Goal: Task Accomplishment & Management: Complete application form

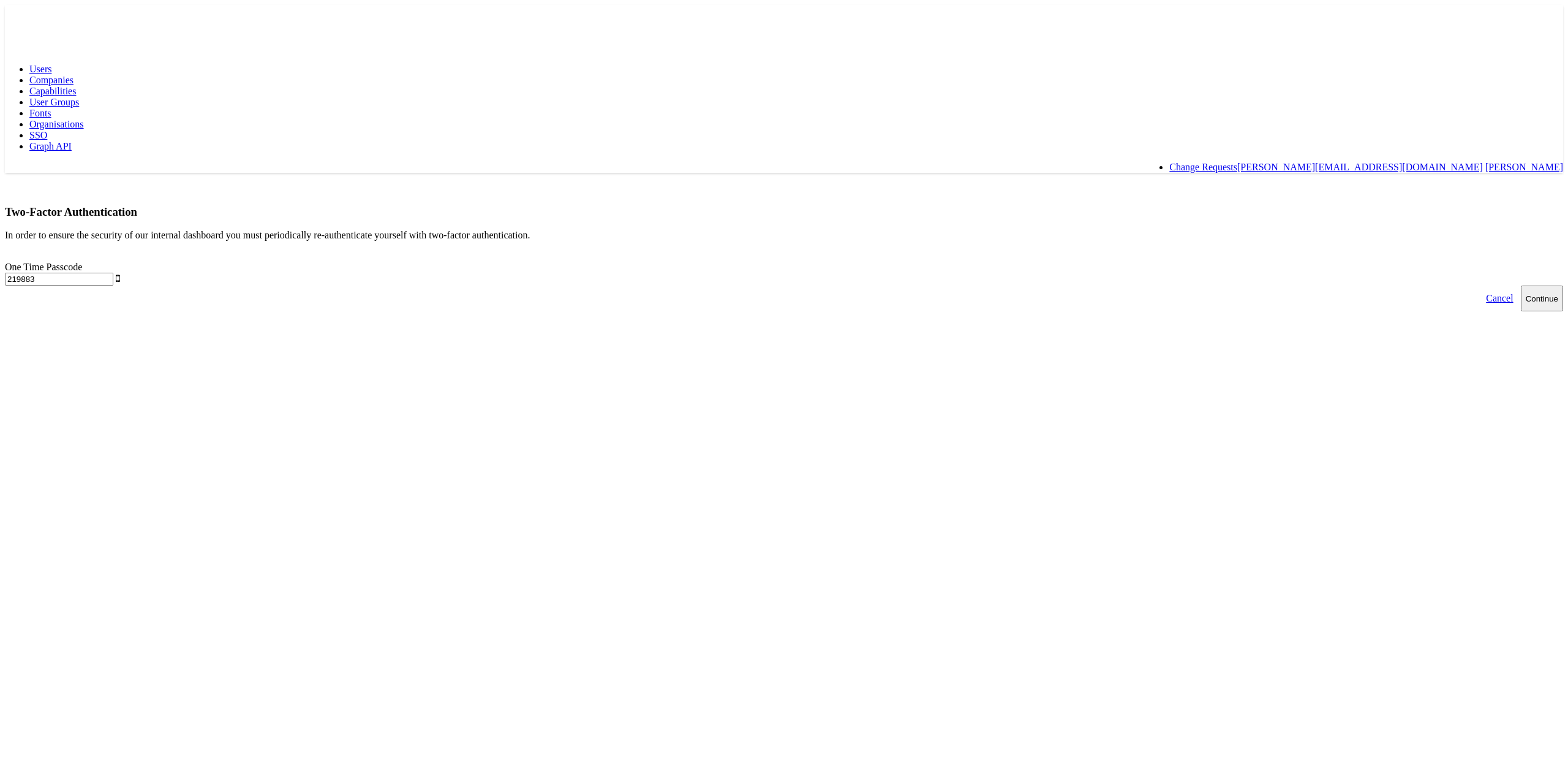
type input "219883"
click at [1520, 286] on button "Continue" at bounding box center [1541, 299] width 42 height 26
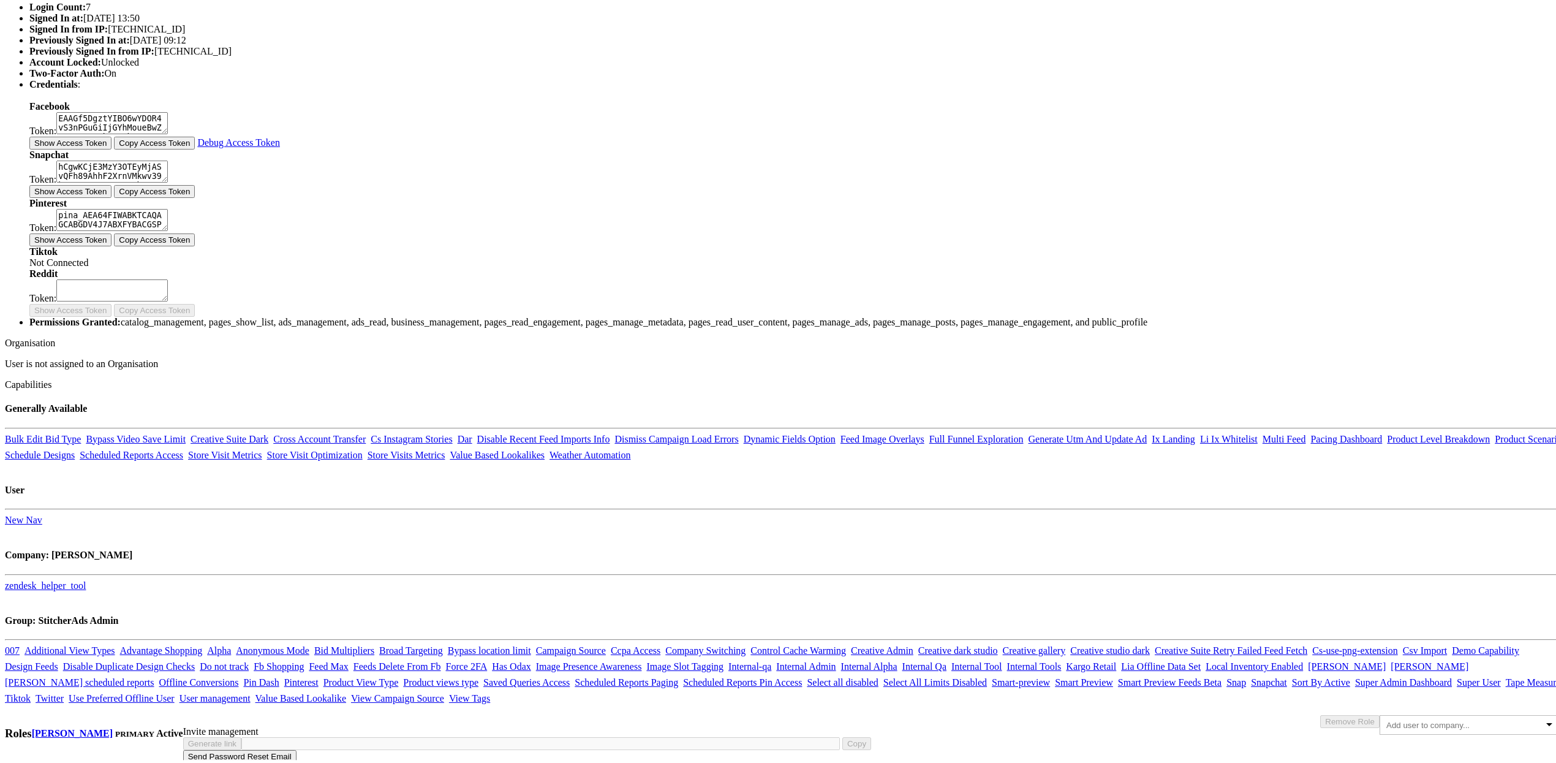
scroll to position [645, 0]
click at [243, 335] on body "Users Companies Capabilities User Groups Fonts Organisations SSO Graph API Chan…" at bounding box center [784, 232] width 1559 height 1052
click at [260, 215] on body "Users Companies Capabilities User Groups Fonts Organisations SSO Graph API Chan…" at bounding box center [784, 232] width 1559 height 1052
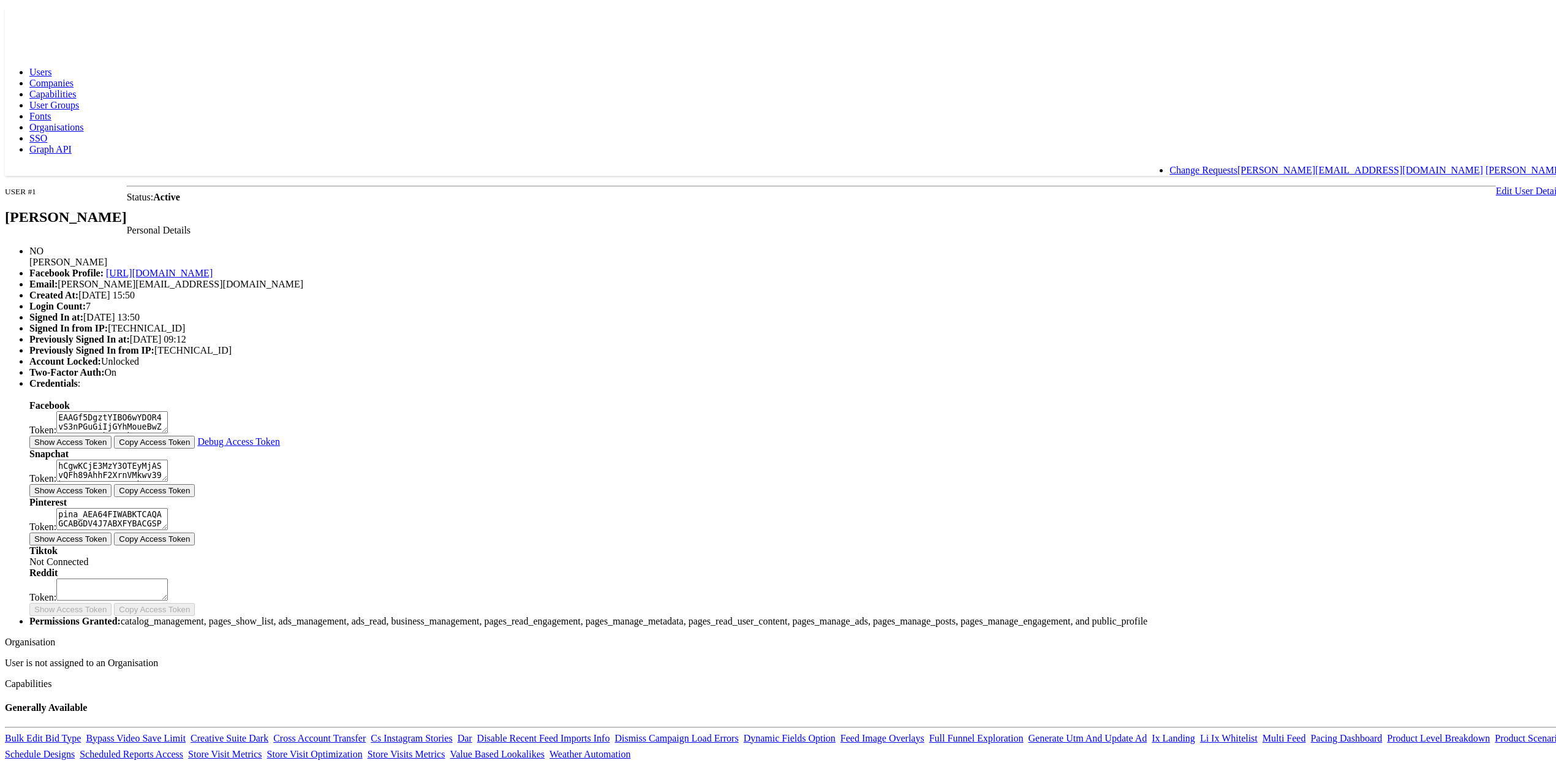
click at [76, 86] on span "Capabilities" at bounding box center [52, 91] width 47 height 10
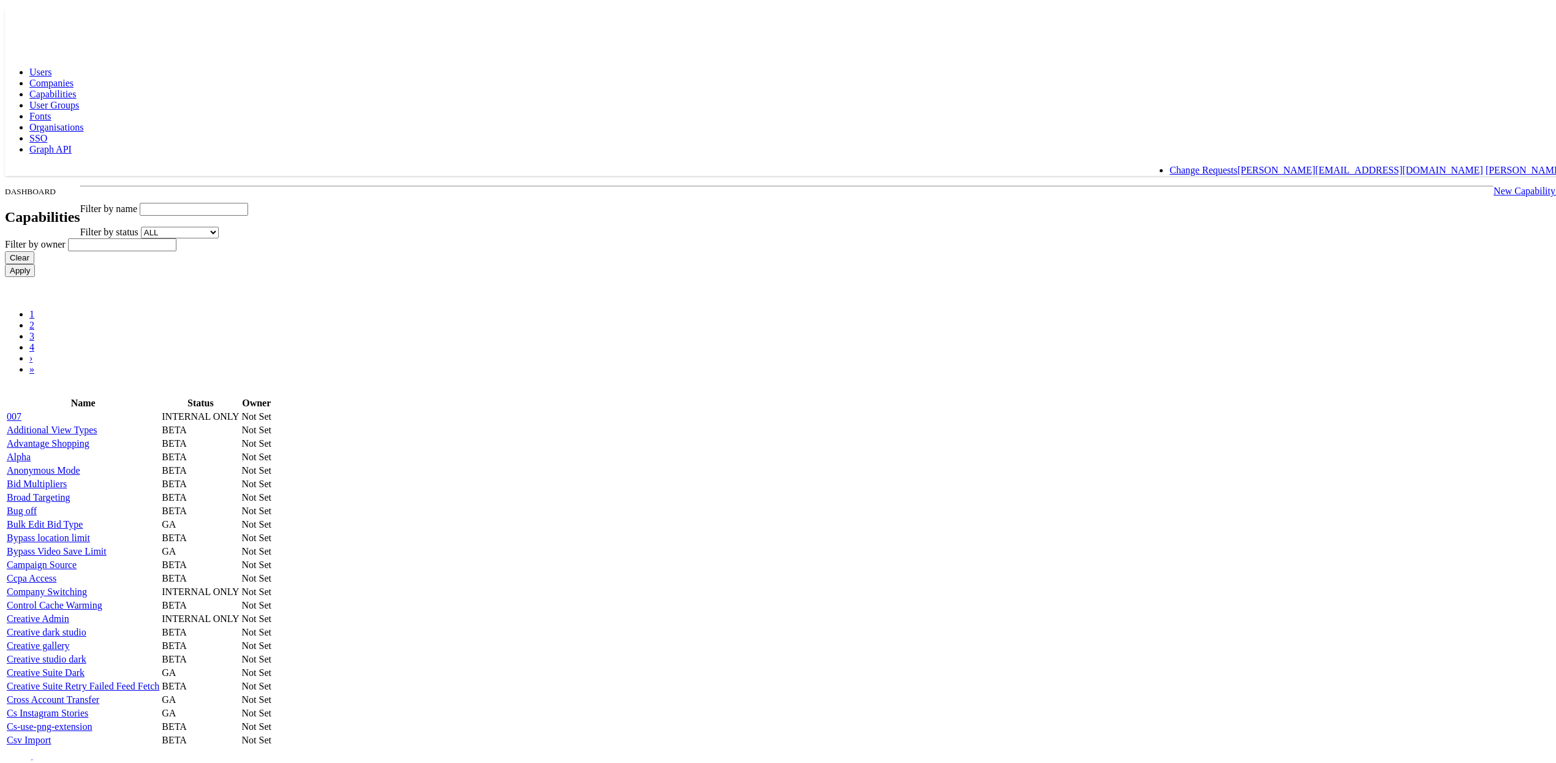
click at [248, 200] on input "text" at bounding box center [194, 206] width 108 height 13
type input "a"
type input "pacing"
click at [5, 261] on input "Apply" at bounding box center [20, 267] width 30 height 13
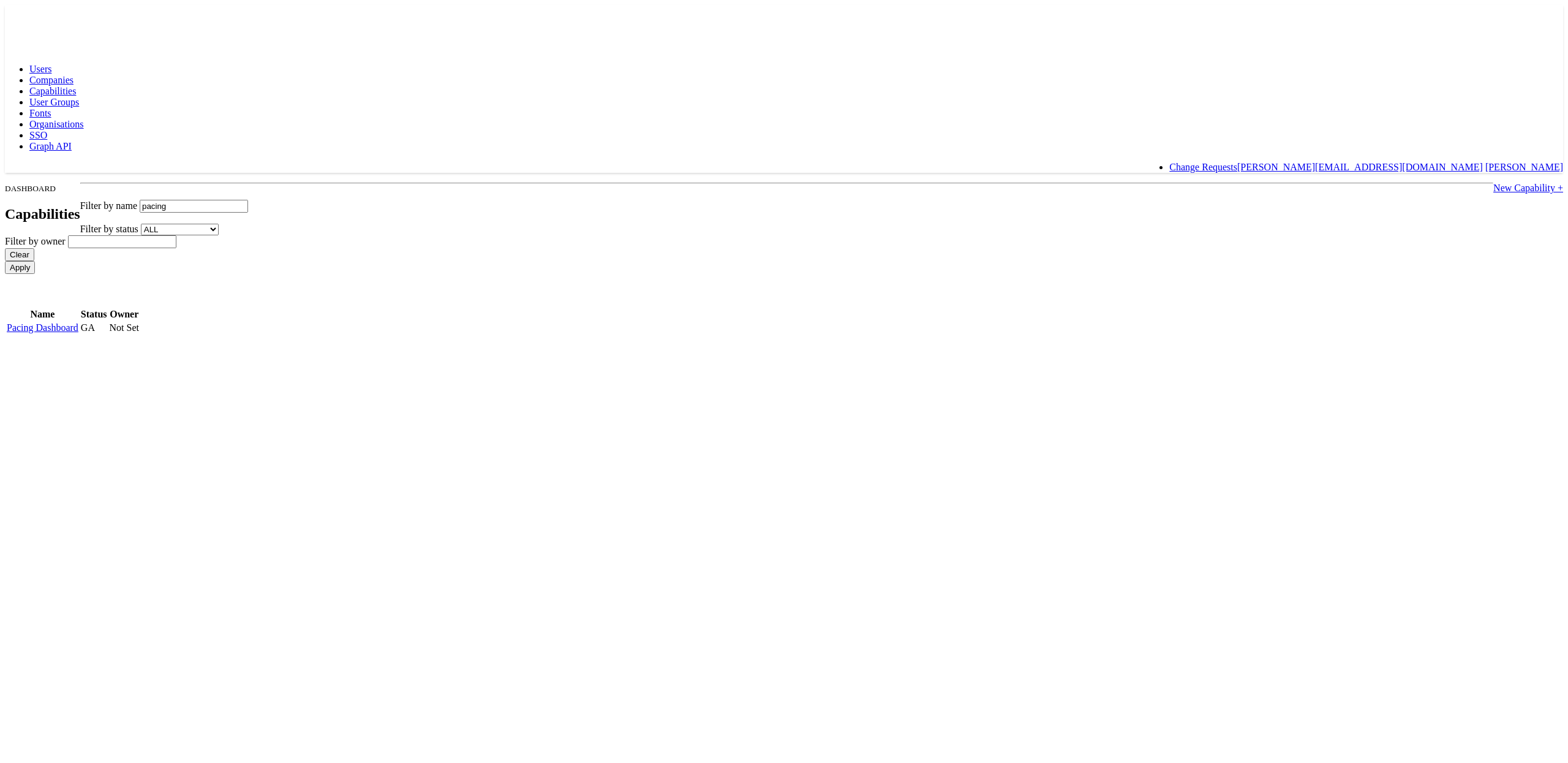
click at [1493, 183] on link "New Capability +" at bounding box center [1528, 188] width 70 height 10
click at [272, 200] on input "Id" at bounding box center [218, 206] width 108 height 13
paste input "automated_pacing"
type input "automated_pacing"
click at [287, 235] on input "Name" at bounding box center [233, 230] width 108 height 13
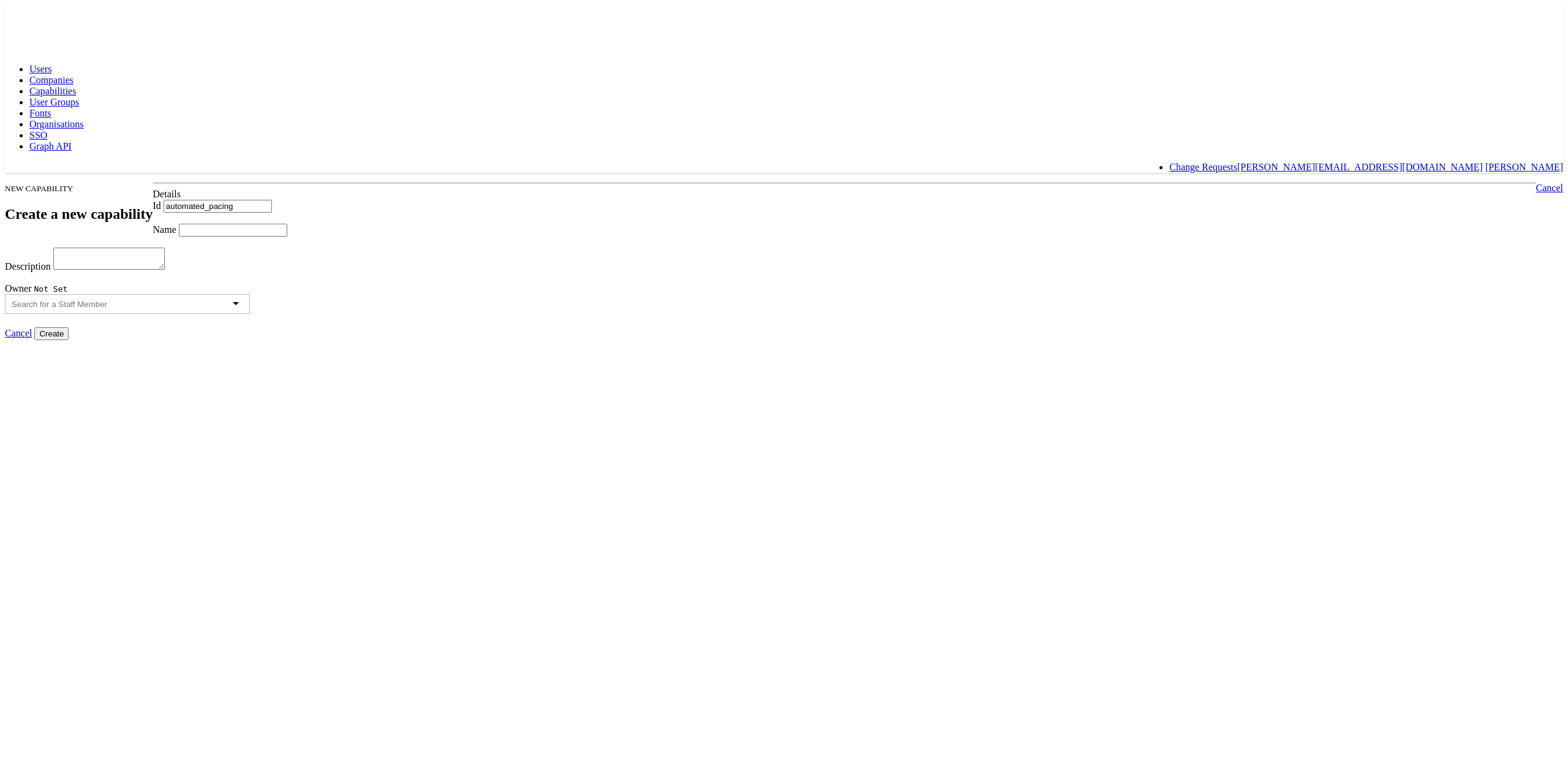
paste input "Automated Pacing"
type input "Automated Pacing"
click at [165, 270] on textarea "Description" at bounding box center [109, 259] width 112 height 22
paste textarea "Automated Pacing"
type textarea "Automated Pacing"
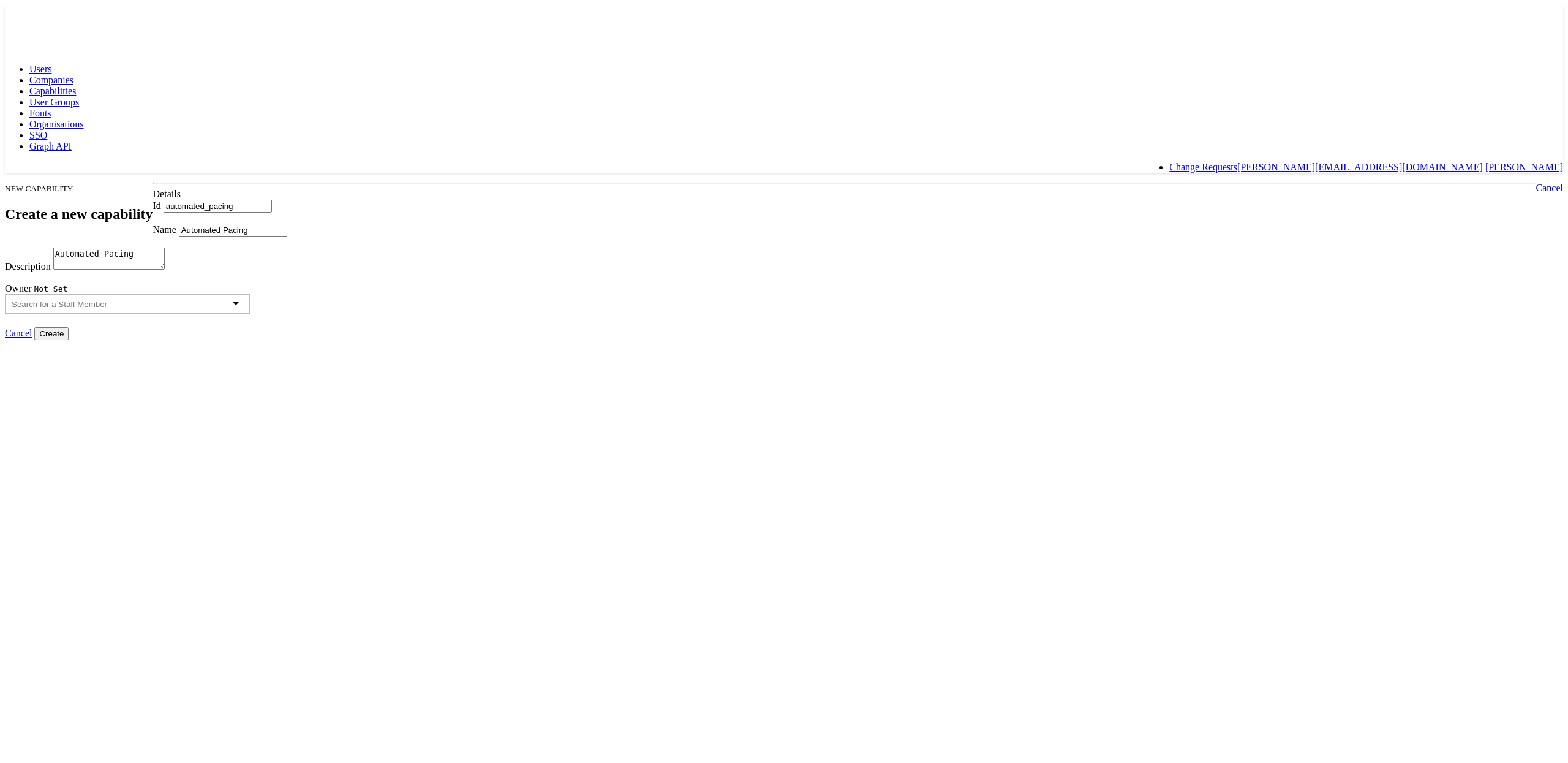
click at [250, 314] on div at bounding box center [127, 304] width 245 height 20
click at [69, 340] on input "Create" at bounding box center [51, 333] width 34 height 13
type input "Creating..."
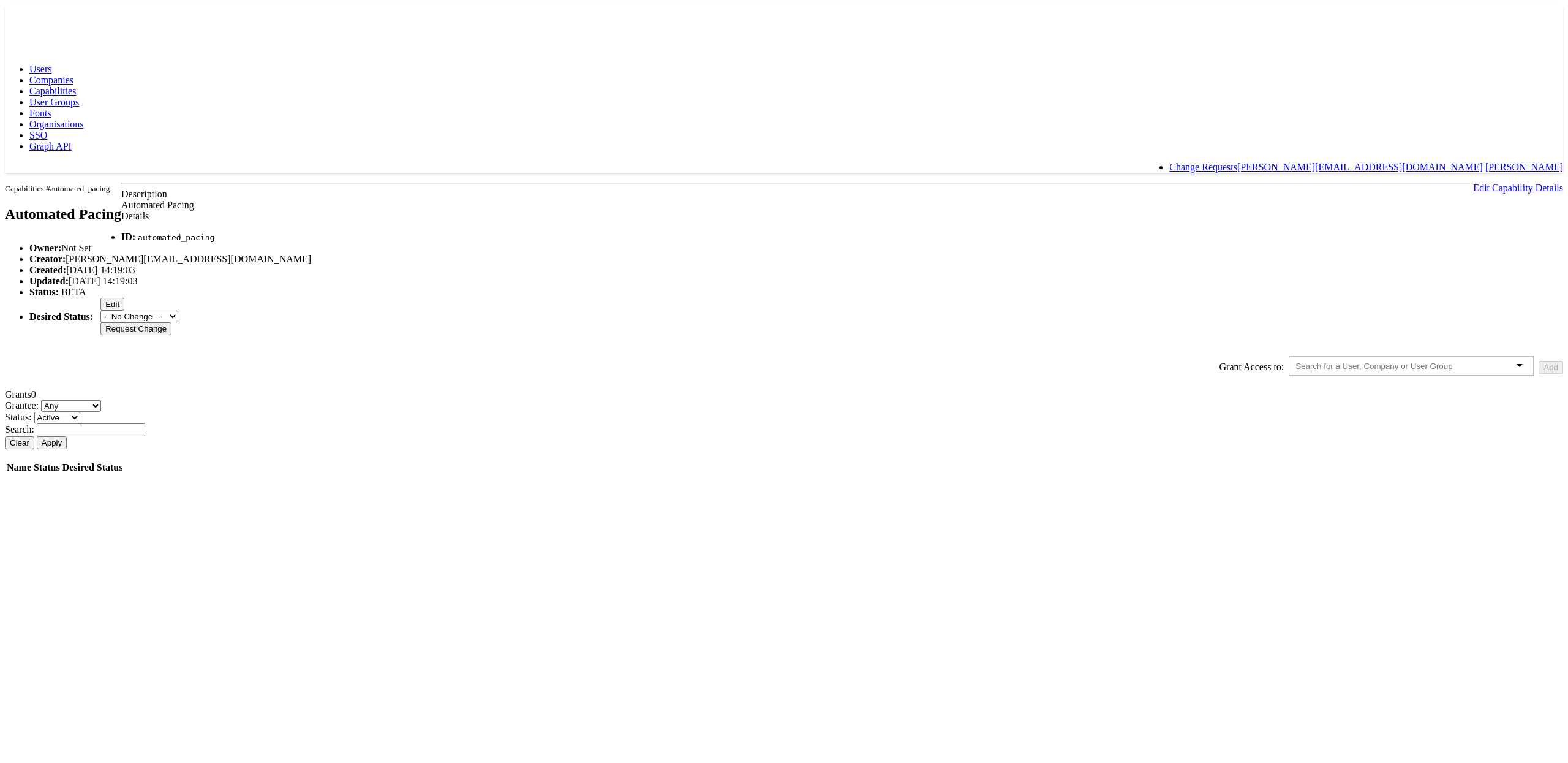
click at [1295, 371] on input "text" at bounding box center [1384, 366] width 179 height 9
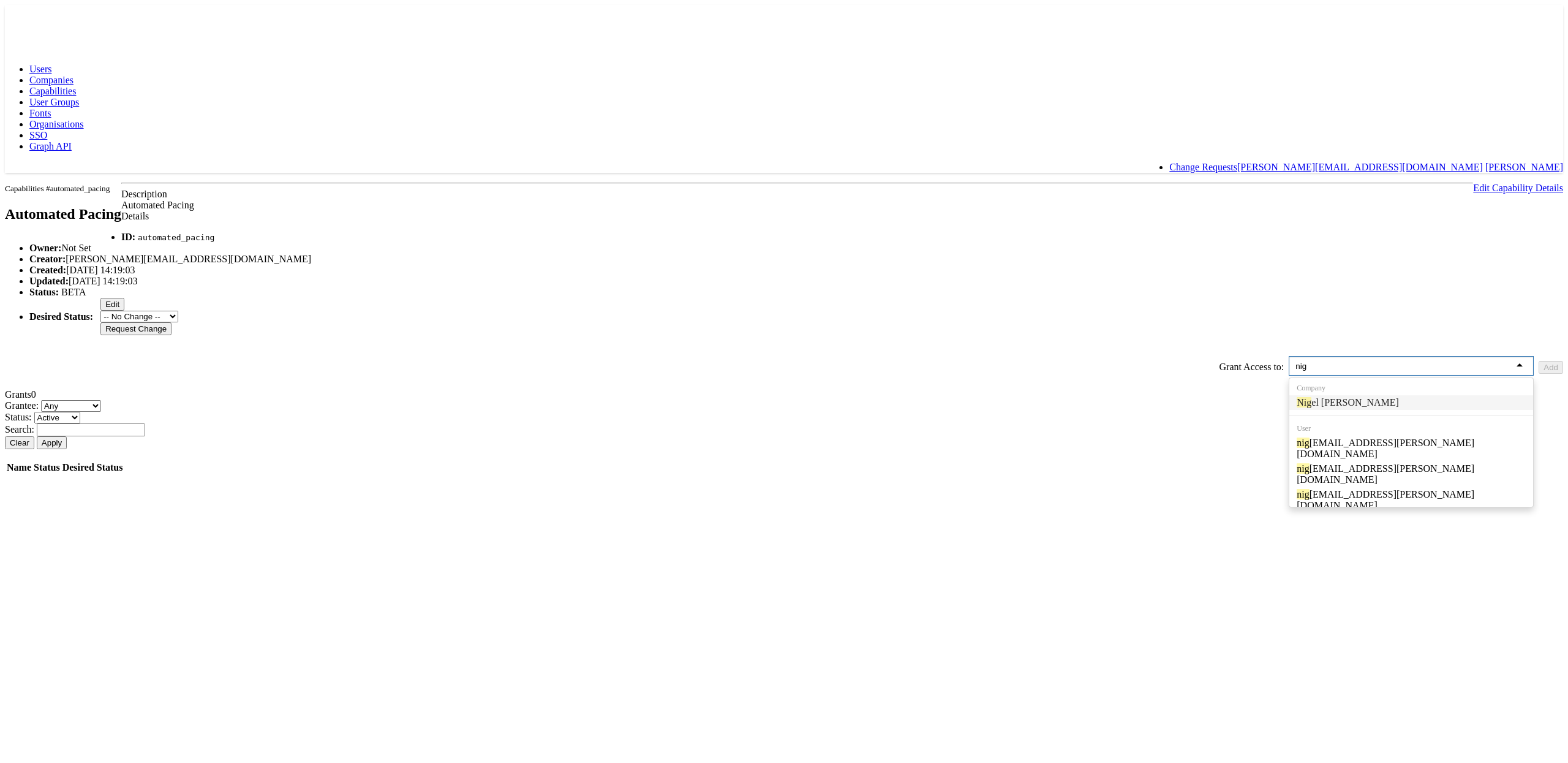
type input "nige"
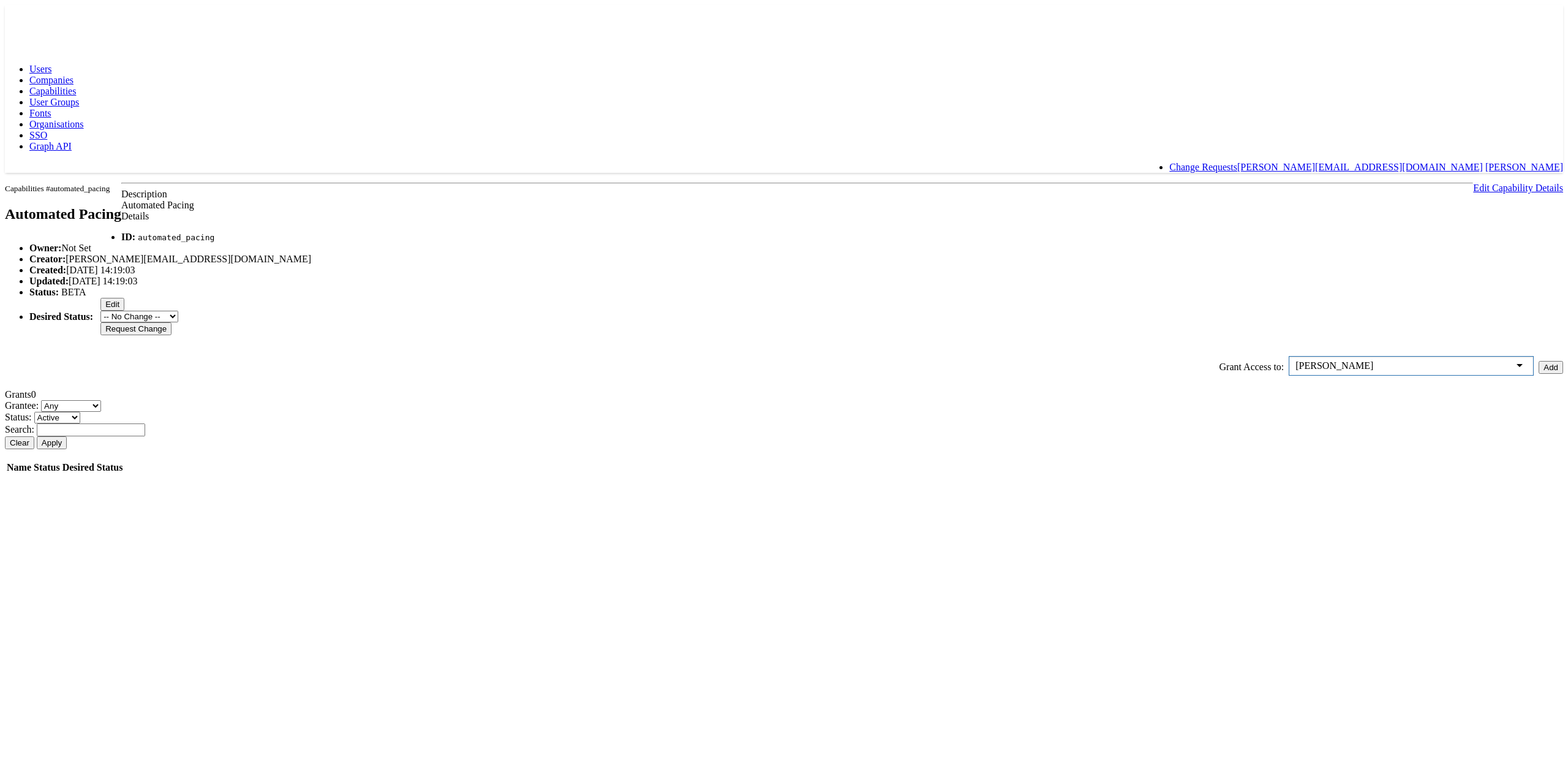
click at [1288, 376] on div "[PERSON_NAME]" at bounding box center [1410, 366] width 245 height 20
click at [1538, 374] on button "Add" at bounding box center [1550, 367] width 25 height 13
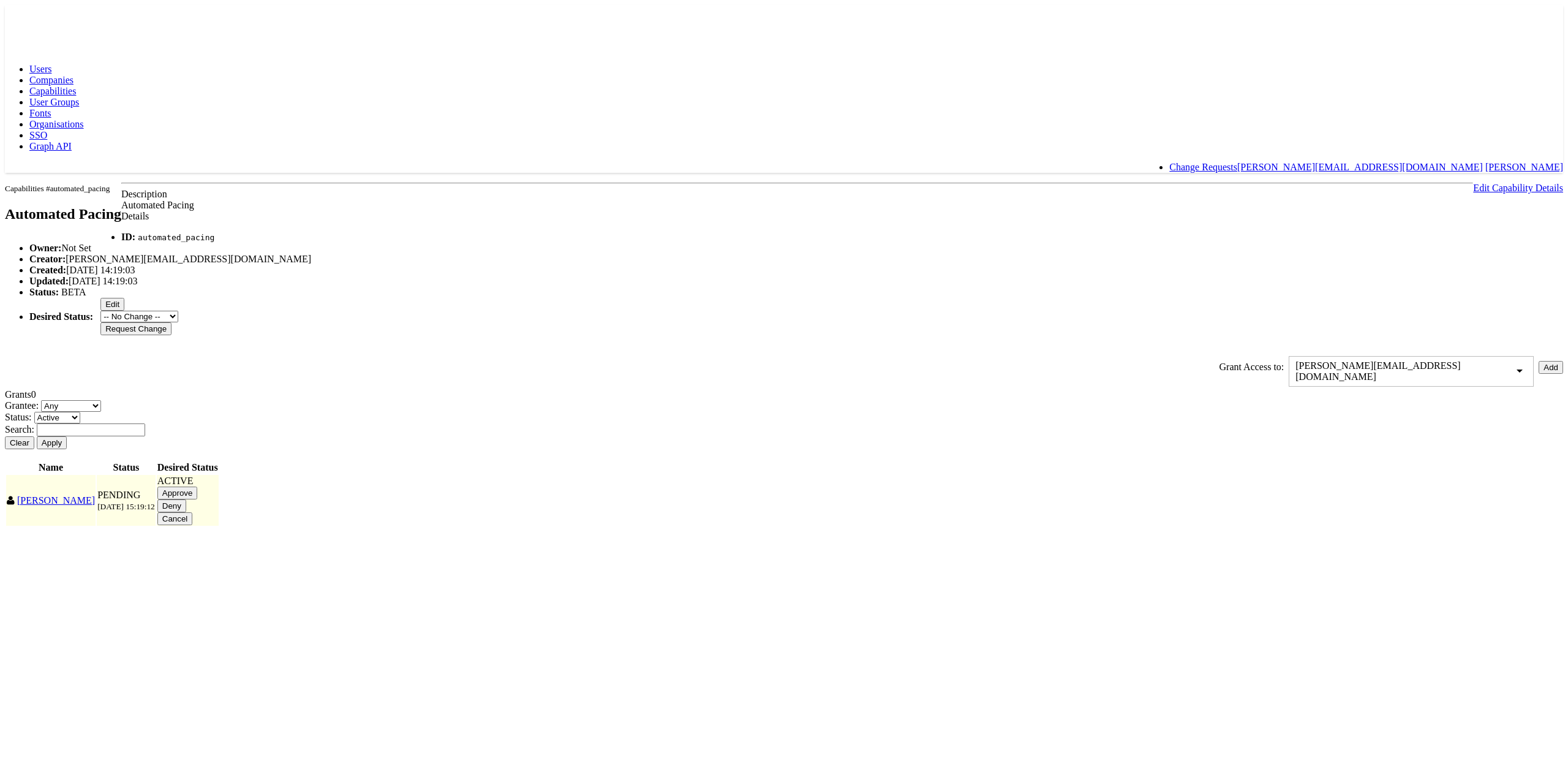
click at [198, 499] on input "Approve" at bounding box center [177, 493] width 40 height 13
